Goal: Information Seeking & Learning: Understand process/instructions

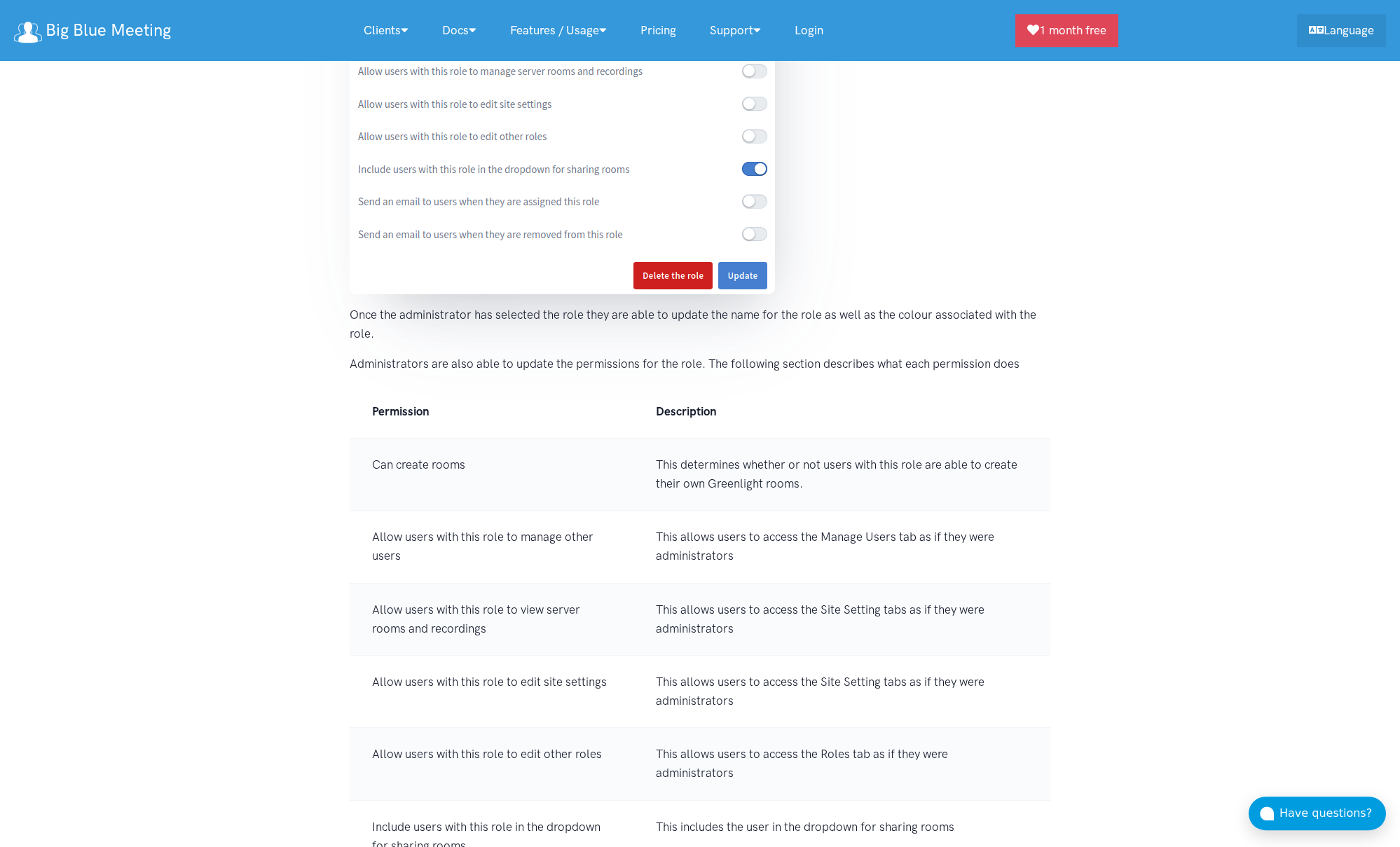
scroll to position [10349, 0]
click at [810, 462] on td "This determines whether or not users with this role are able to create their ow…" at bounding box center [841, 473] width 417 height 72
drag, startPoint x: 810, startPoint y: 462, endPoint x: 836, endPoint y: 465, distance: 26.2
click at [809, 462] on td "This determines whether or not users with this role are able to create their ow…" at bounding box center [841, 473] width 417 height 72
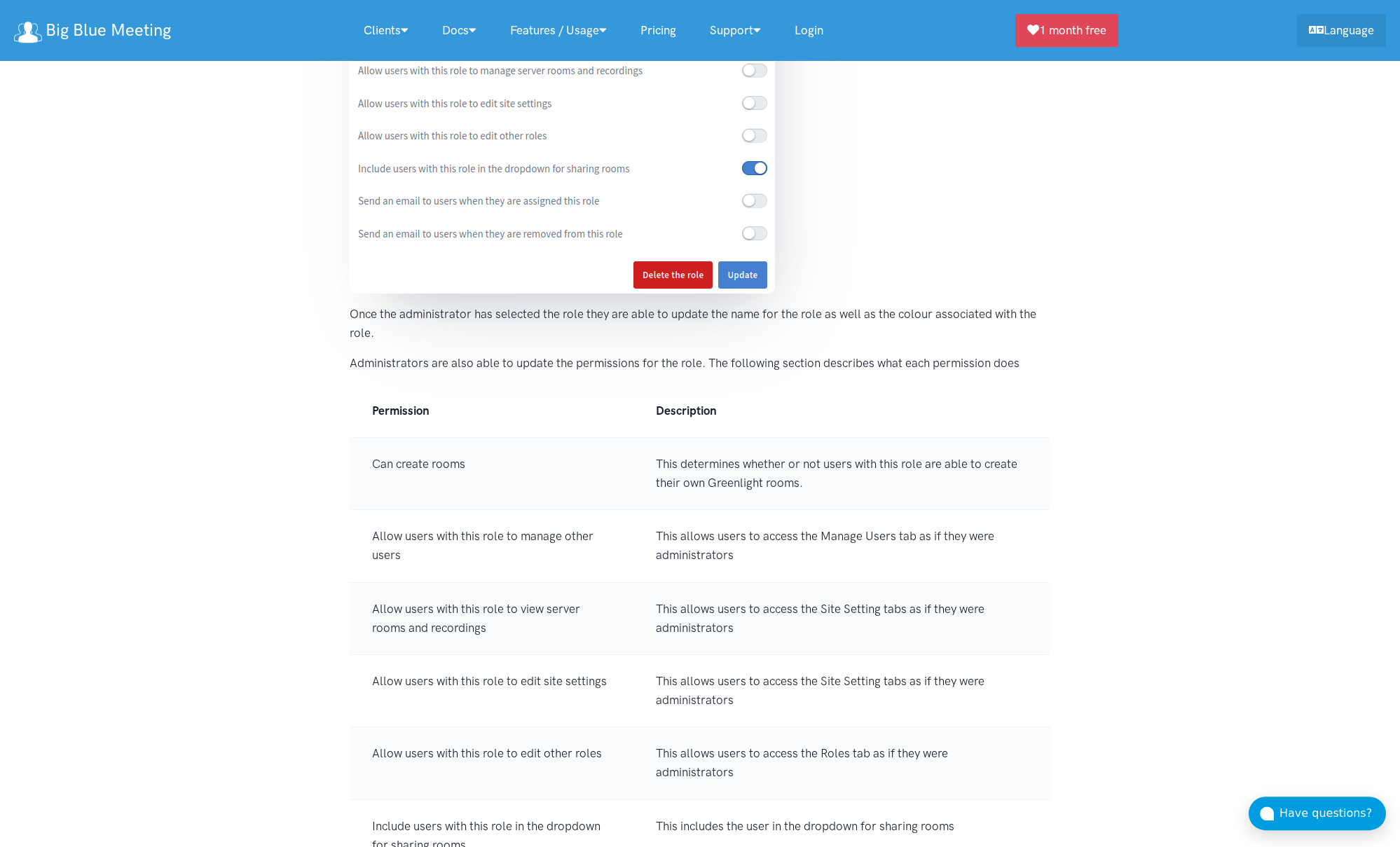
drag, startPoint x: 841, startPoint y: 466, endPoint x: 814, endPoint y: 485, distance: 33.0
click at [841, 466] on td "This determines whether or not users with this role are able to create their ow…" at bounding box center [841, 473] width 417 height 72
drag, startPoint x: 778, startPoint y: 494, endPoint x: 798, endPoint y: 485, distance: 21.9
click at [778, 494] on td "This determines whether or not users with this role are able to create their ow…" at bounding box center [841, 473] width 417 height 72
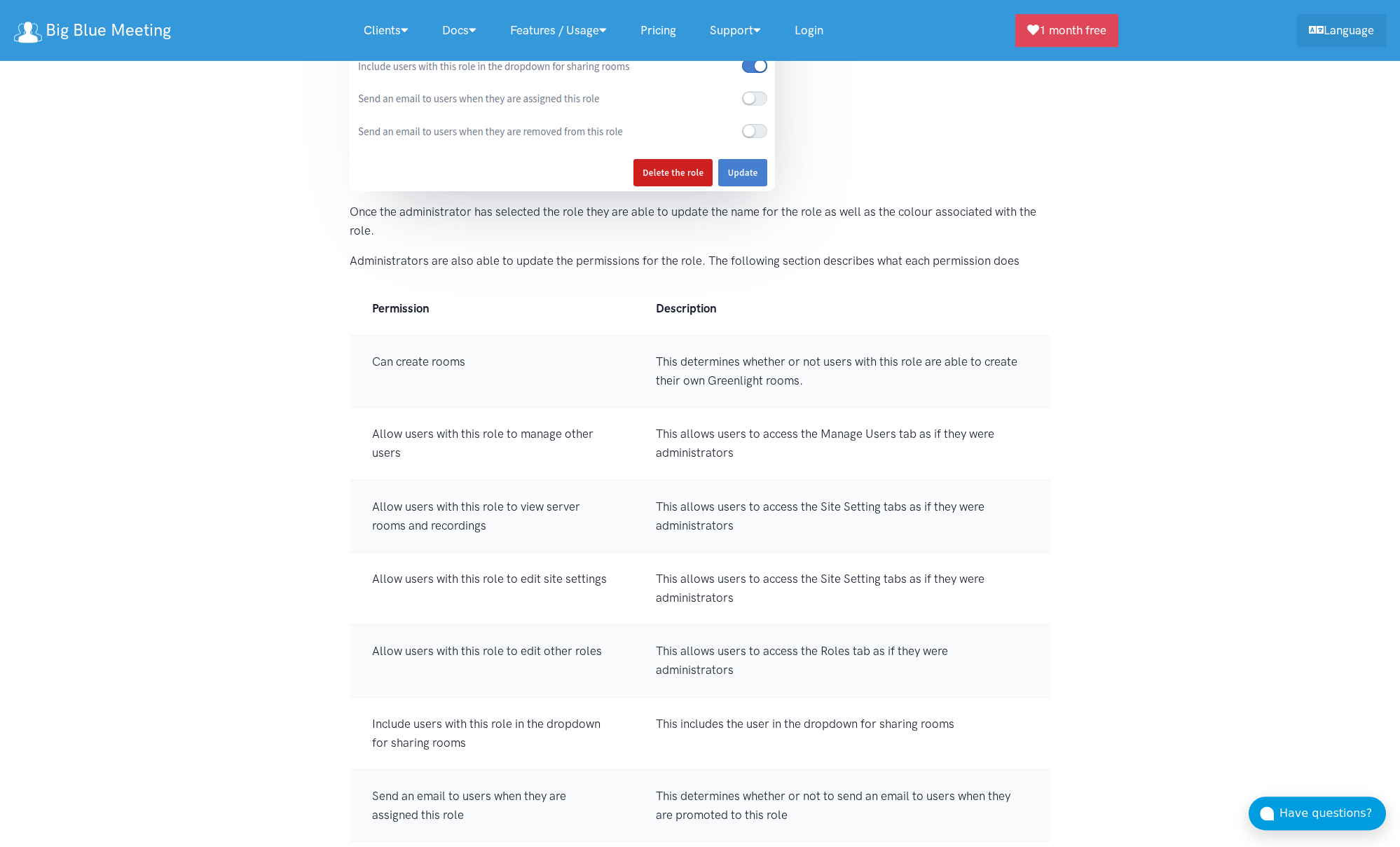
scroll to position [10453, 0]
click at [722, 441] on td "This allows users to access the Manage Users tab as if they were administrators" at bounding box center [841, 441] width 417 height 72
click at [730, 433] on td "This allows users to access the Manage Users tab as if they were administrators" at bounding box center [841, 441] width 417 height 72
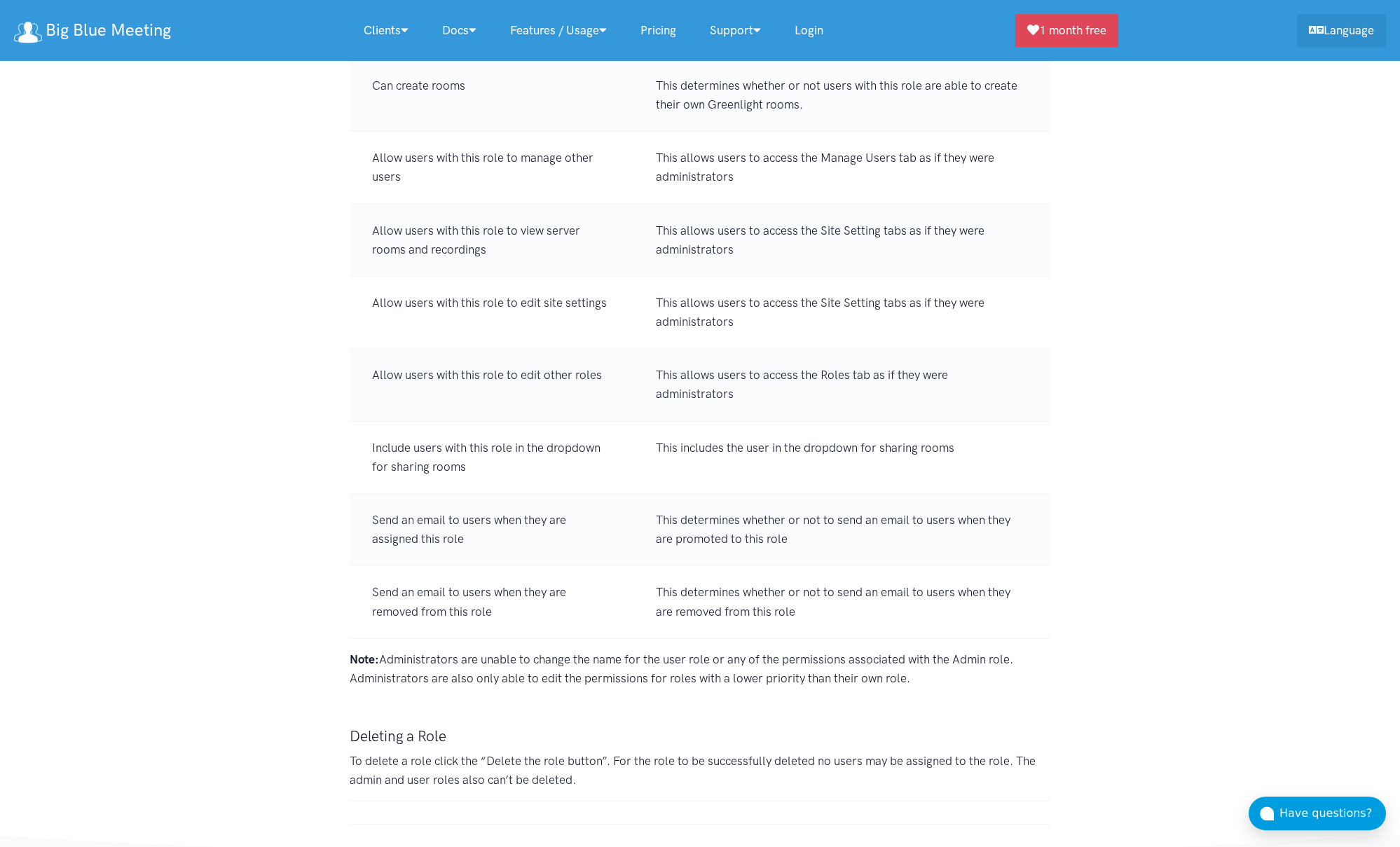
scroll to position [10729, 0]
click at [685, 429] on td "This includes the user in the dropdown for sharing rooms" at bounding box center [841, 455] width 417 height 72
drag, startPoint x: 755, startPoint y: 429, endPoint x: 764, endPoint y: 446, distance: 19.2
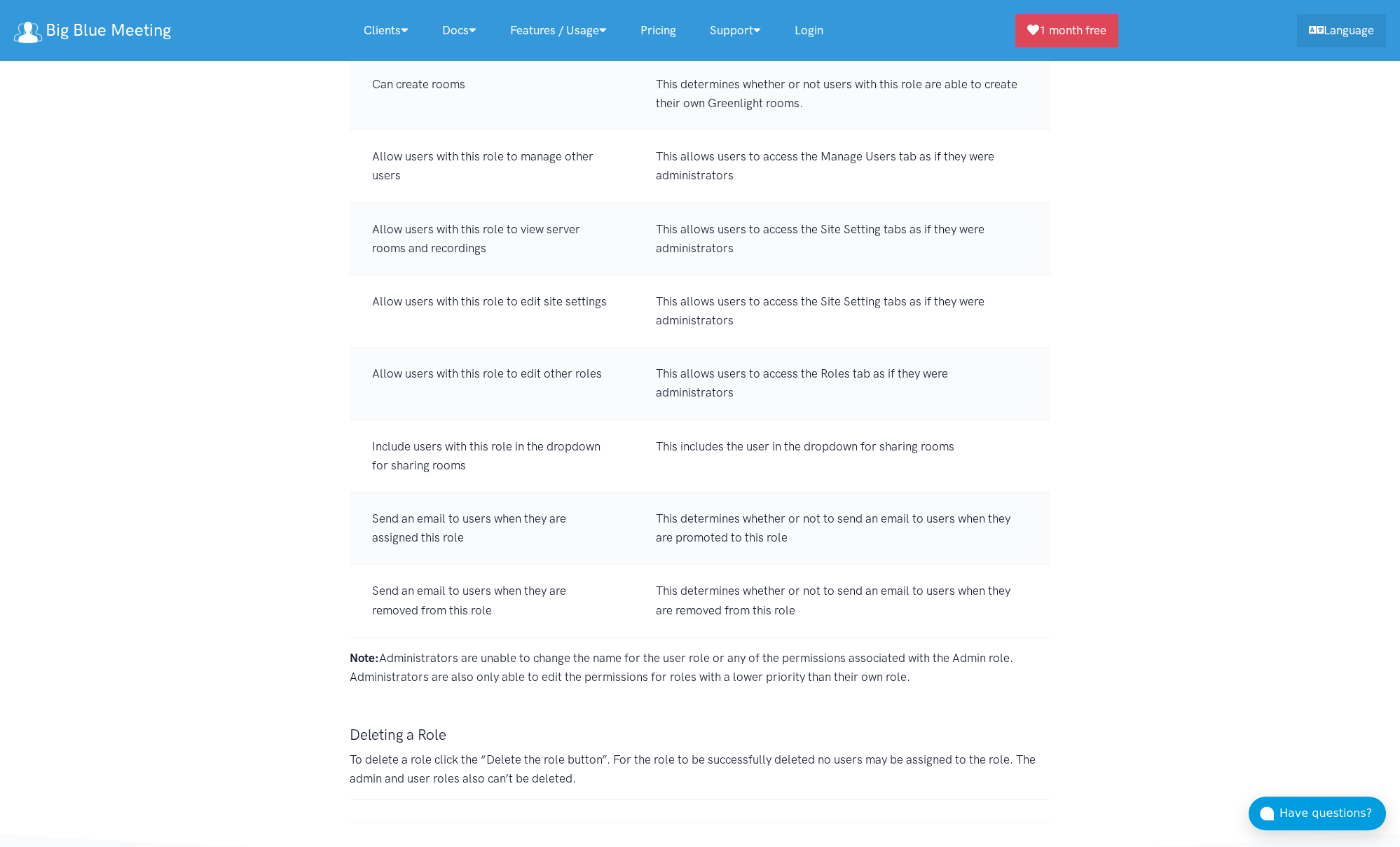
click at [754, 429] on td "This includes the user in the dropdown for sharing rooms" at bounding box center [841, 455] width 417 height 72
click at [763, 451] on td "This includes the user in the dropdown for sharing rooms" at bounding box center [841, 455] width 417 height 72
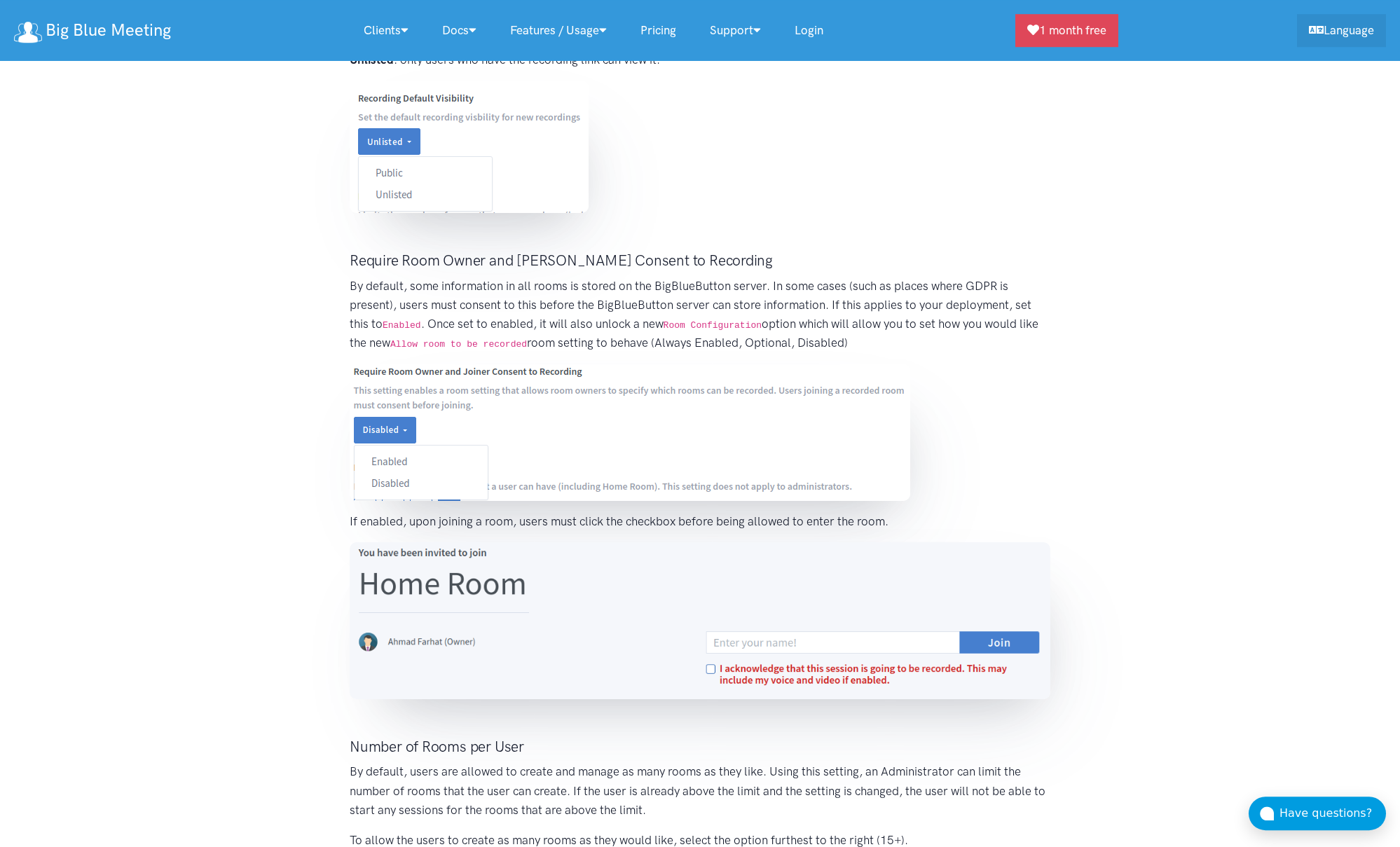
scroll to position [7116, 0]
